Goal: Task Accomplishment & Management: Use online tool/utility

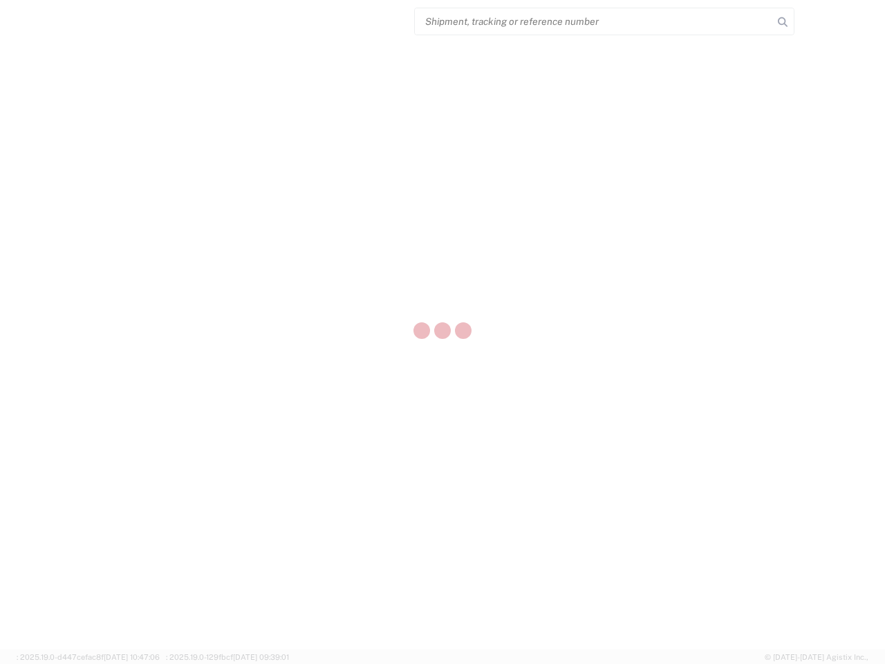
select select "US"
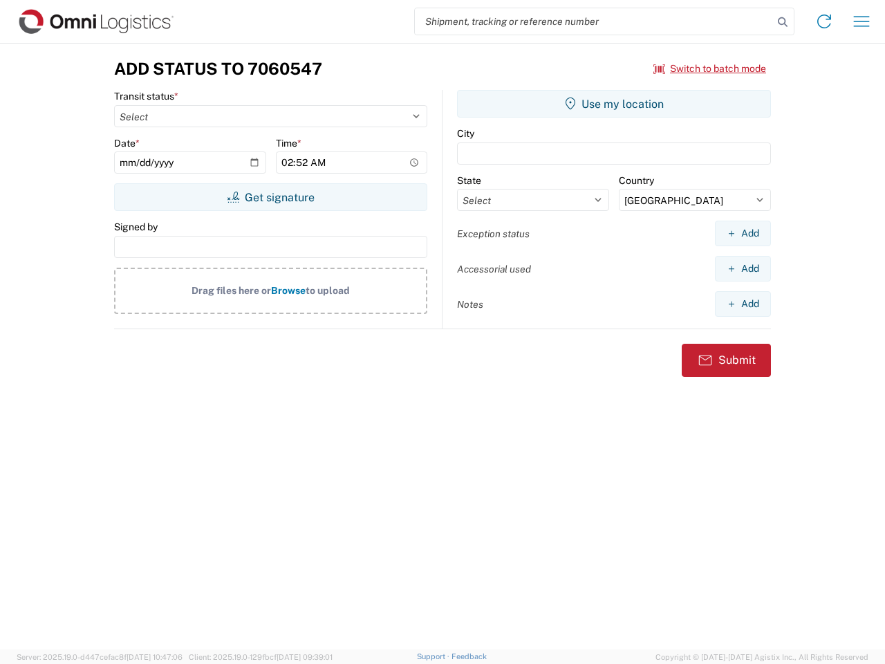
click at [594, 21] on input "search" at bounding box center [594, 21] width 358 height 26
click at [783, 22] on icon at bounding box center [782, 21] width 19 height 19
click at [824, 21] on icon at bounding box center [824, 21] width 22 height 22
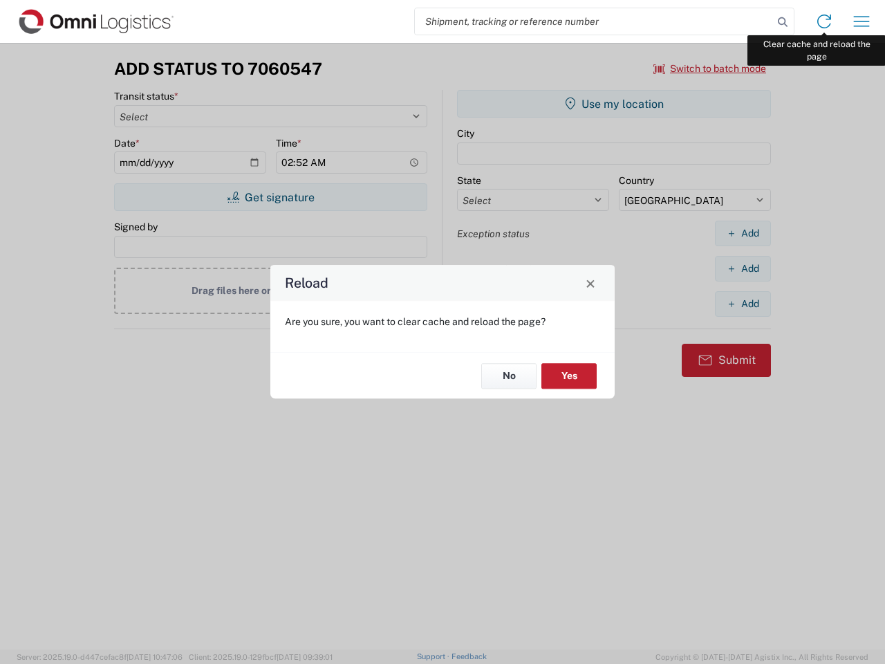
click at [862, 21] on div "Reload Are you sure, you want to clear cache and reload the page? No Yes" at bounding box center [442, 332] width 885 height 664
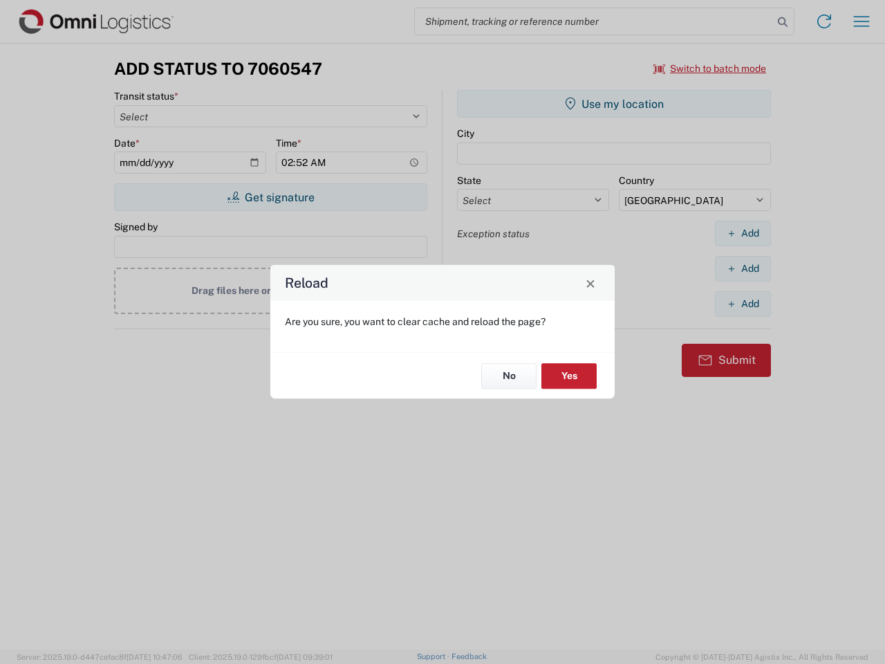
click at [710, 68] on div "Reload Are you sure, you want to clear cache and reload the page? No Yes" at bounding box center [442, 332] width 885 height 664
click at [270, 197] on div "Reload Are you sure, you want to clear cache and reload the page? No Yes" at bounding box center [442, 332] width 885 height 664
click at [614, 104] on div "Reload Are you sure, you want to clear cache and reload the page? No Yes" at bounding box center [442, 332] width 885 height 664
click at [743, 233] on div "Reload Are you sure, you want to clear cache and reload the page? No Yes" at bounding box center [442, 332] width 885 height 664
click at [743, 268] on div "Reload Are you sure, you want to clear cache and reload the page? No Yes" at bounding box center [442, 332] width 885 height 664
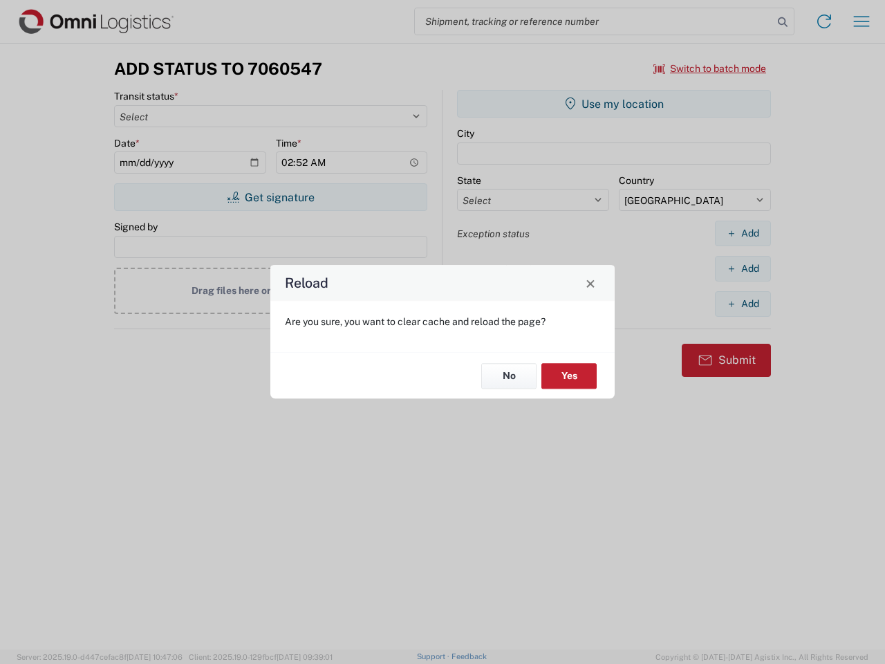
click at [743, 304] on div "Reload Are you sure, you want to clear cache and reload the page? No Yes" at bounding box center [442, 332] width 885 height 664
